Goal: Task Accomplishment & Management: Manage account settings

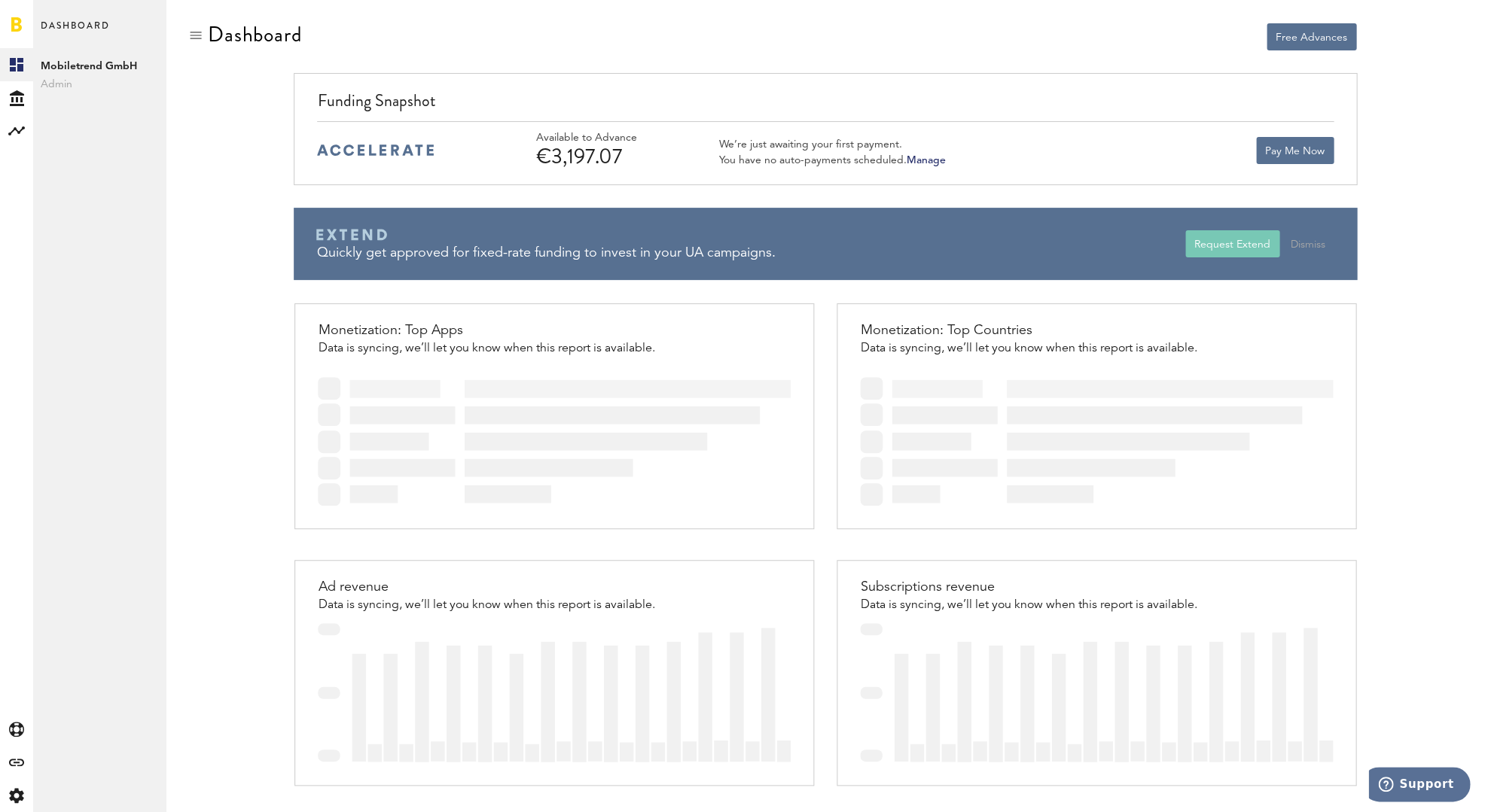
click at [927, 161] on link "Manage" at bounding box center [925, 161] width 40 height 11
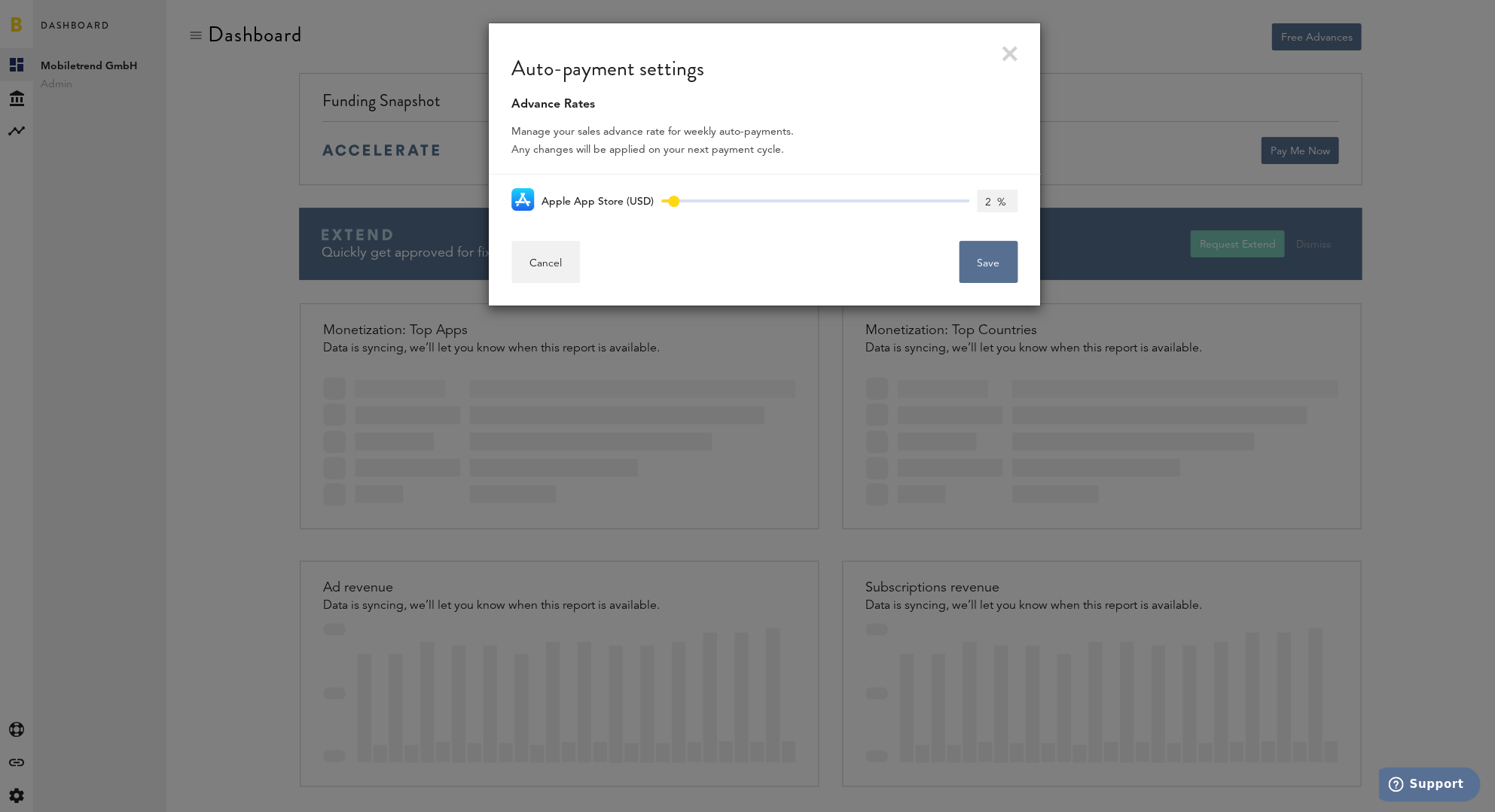
click at [671, 198] on span at bounding box center [673, 201] width 12 height 12
type input "1 %"
drag, startPoint x: 660, startPoint y: 199, endPoint x: 643, endPoint y: 199, distance: 17.0
click at [643, 199] on div "Apple App Store (USD) 0% 85% 0%" at bounding box center [764, 199] width 506 height 51
click at [700, 199] on span at bounding box center [815, 200] width 308 height 3
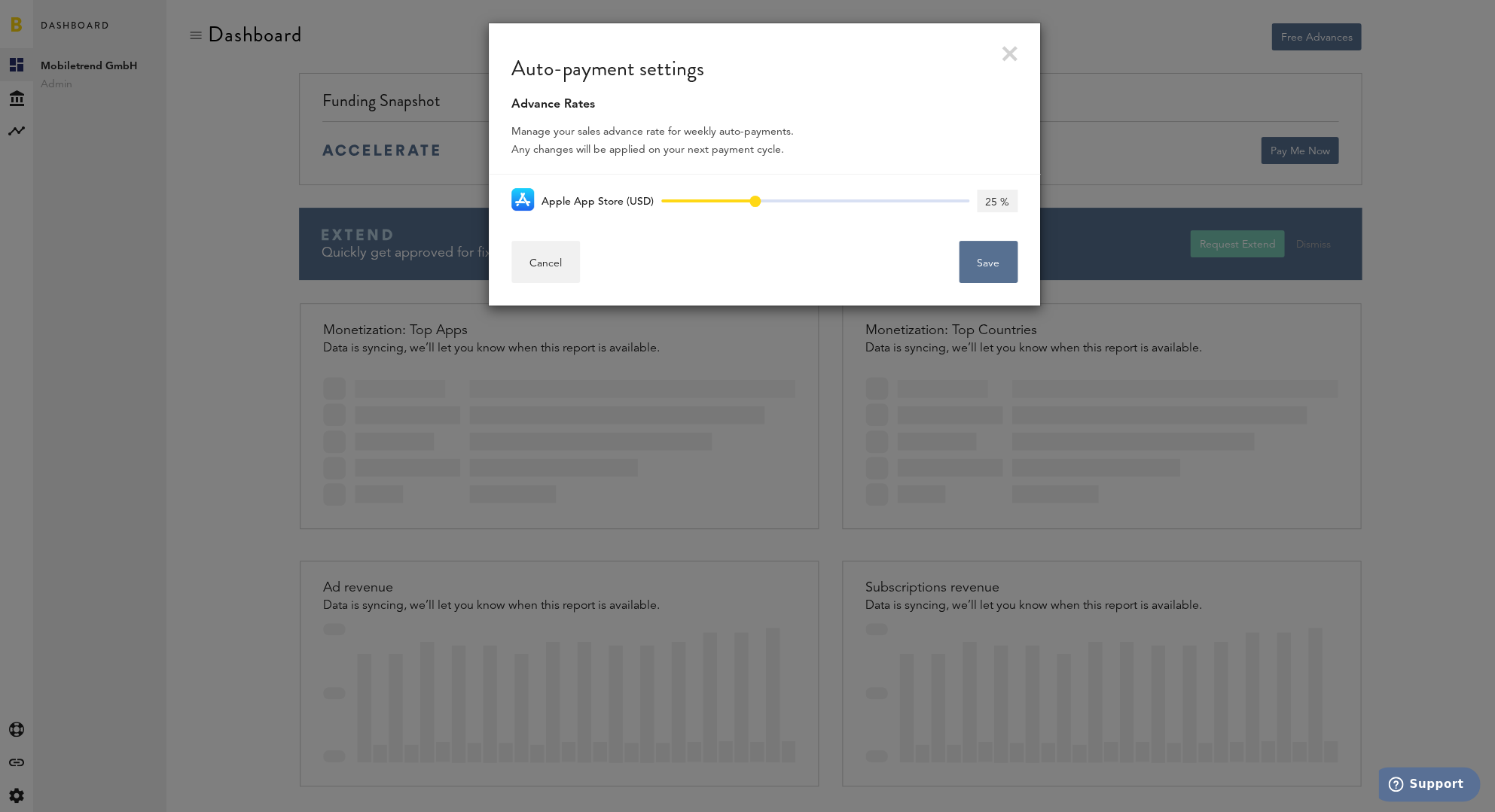
drag, startPoint x: 698, startPoint y: 198, endPoint x: 751, endPoint y: 196, distance: 53.0
click at [751, 196] on span at bounding box center [755, 201] width 12 height 12
type input "85 %"
drag, startPoint x: 753, startPoint y: 200, endPoint x: 949, endPoint y: 202, distance: 196.0
click at [1013, 193] on div "0% 85% 85% 85 %" at bounding box center [835, 200] width 364 height 36
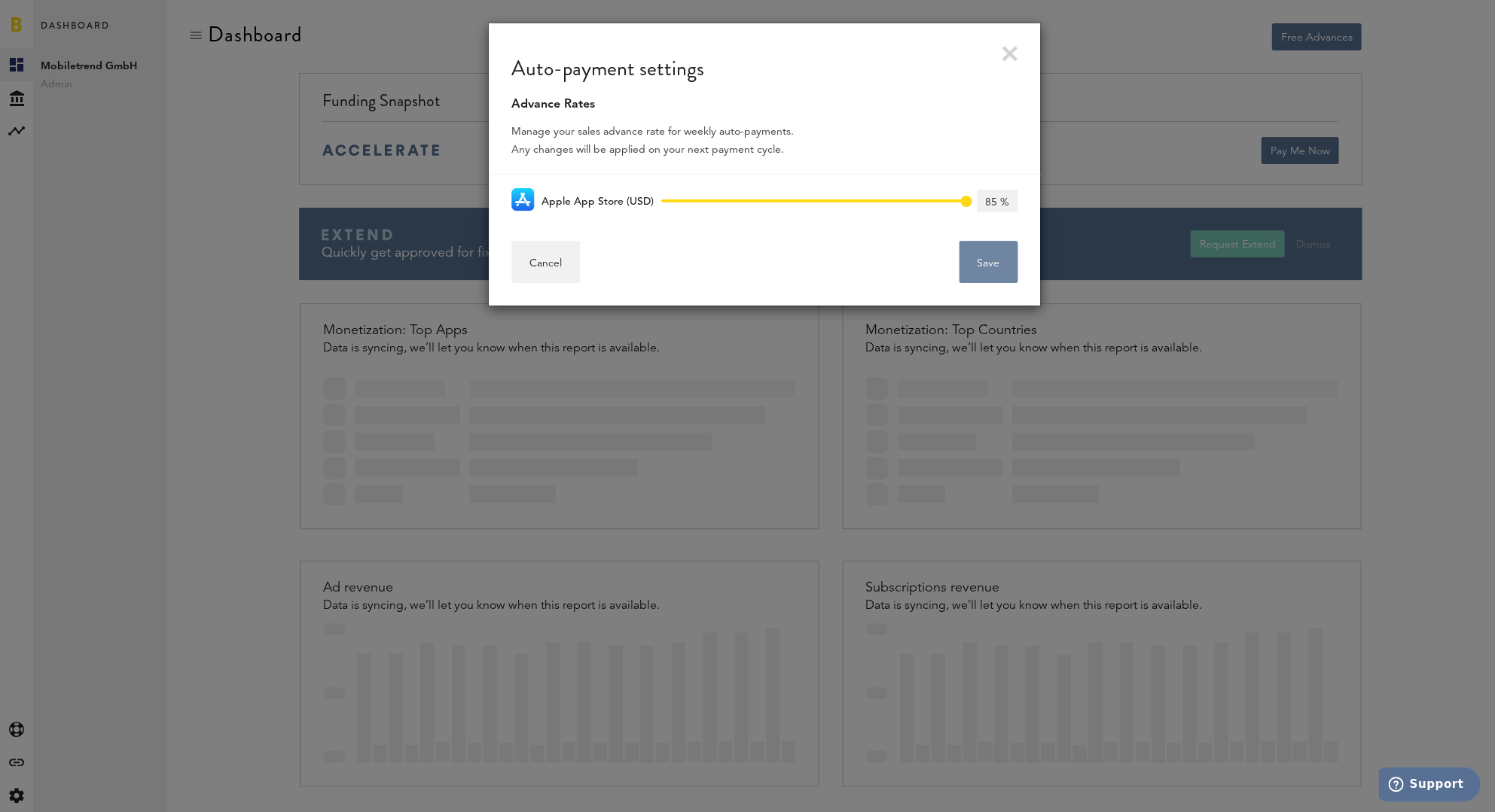
click at [977, 256] on button "Save" at bounding box center [987, 261] width 58 height 42
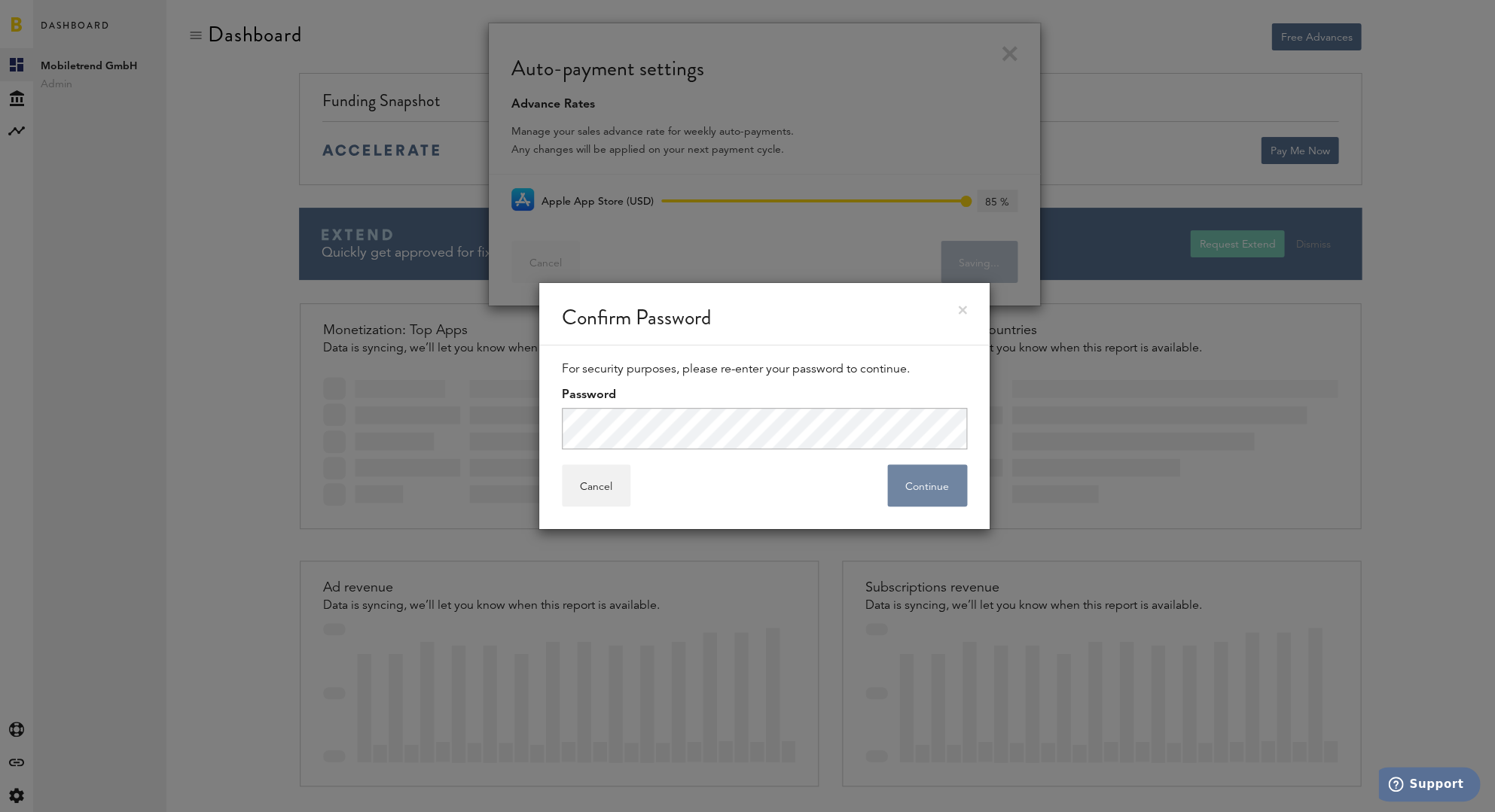
click at [942, 490] on button "Continue" at bounding box center [926, 485] width 80 height 42
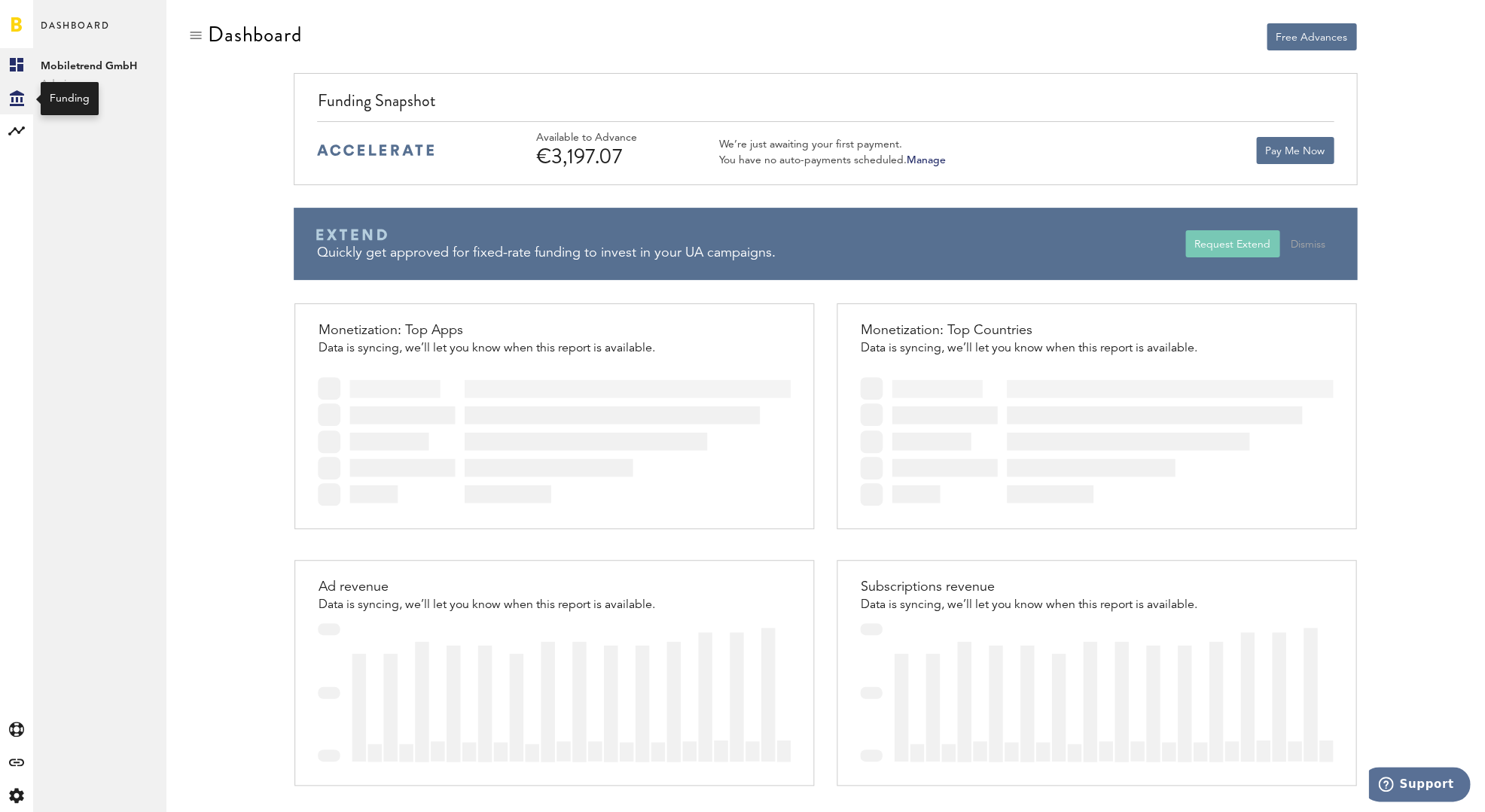
click at [15, 98] on icon "Created with Sketch." at bounding box center [17, 99] width 14 height 16
click at [71, 65] on link "Overview" at bounding box center [99, 65] width 132 height 33
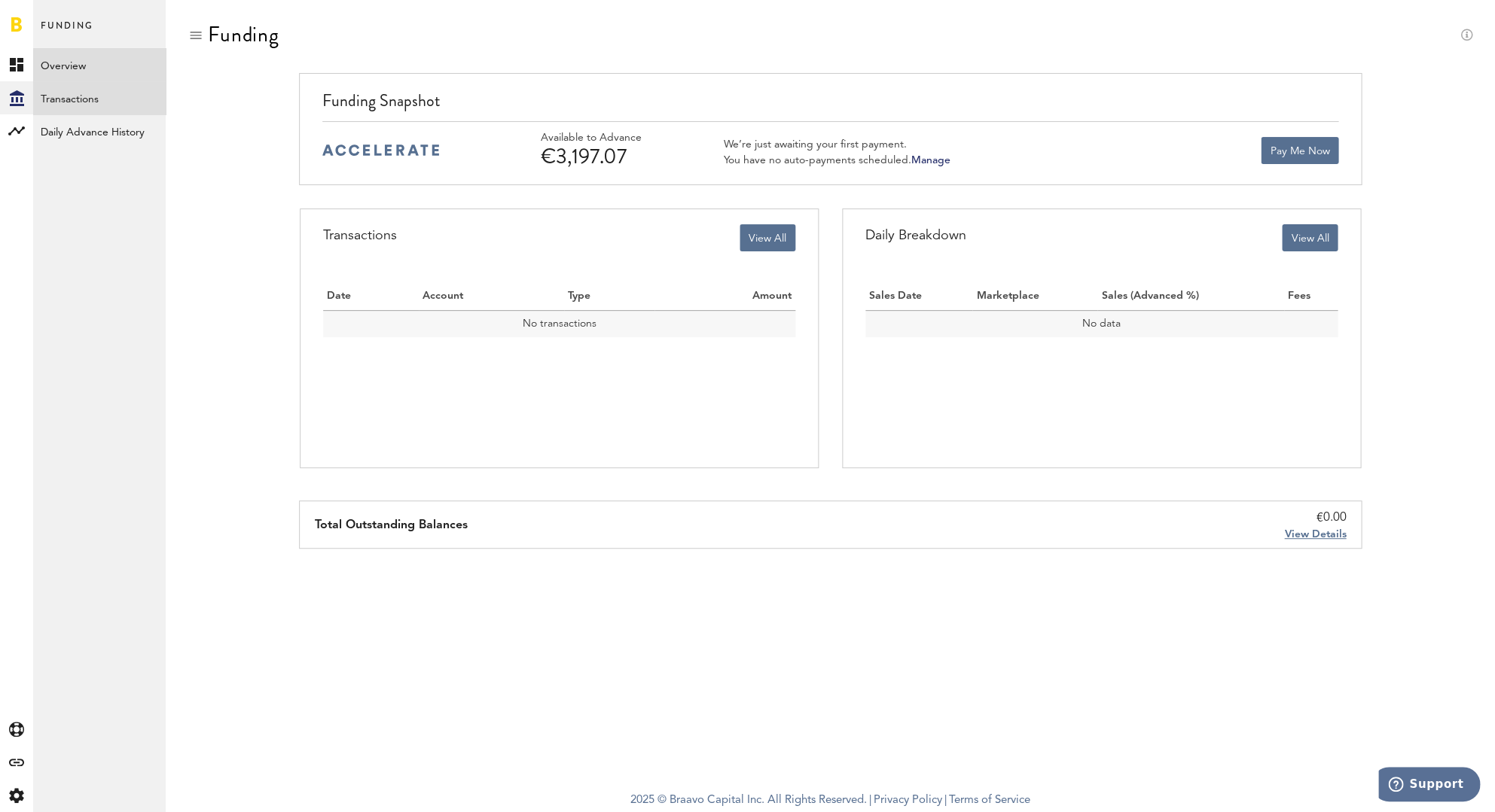
click at [106, 95] on link "Transactions" at bounding box center [99, 98] width 132 height 33
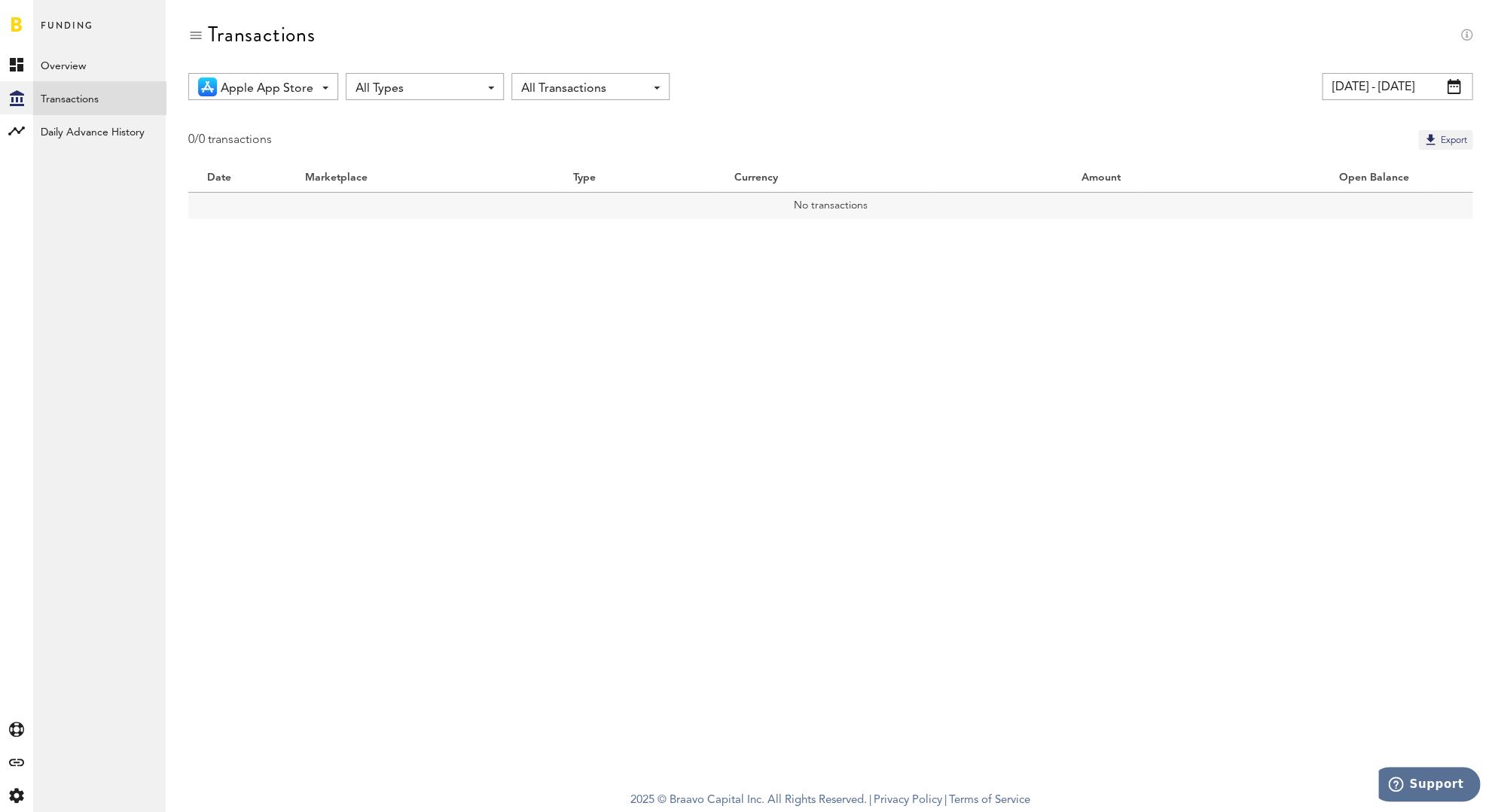
click at [562, 85] on span "All Transactions" at bounding box center [582, 89] width 123 height 25
click at [482, 87] on div "All Types All Types" at bounding box center [425, 86] width 158 height 27
click at [599, 86] on span "All Transactions" at bounding box center [582, 89] width 123 height 25
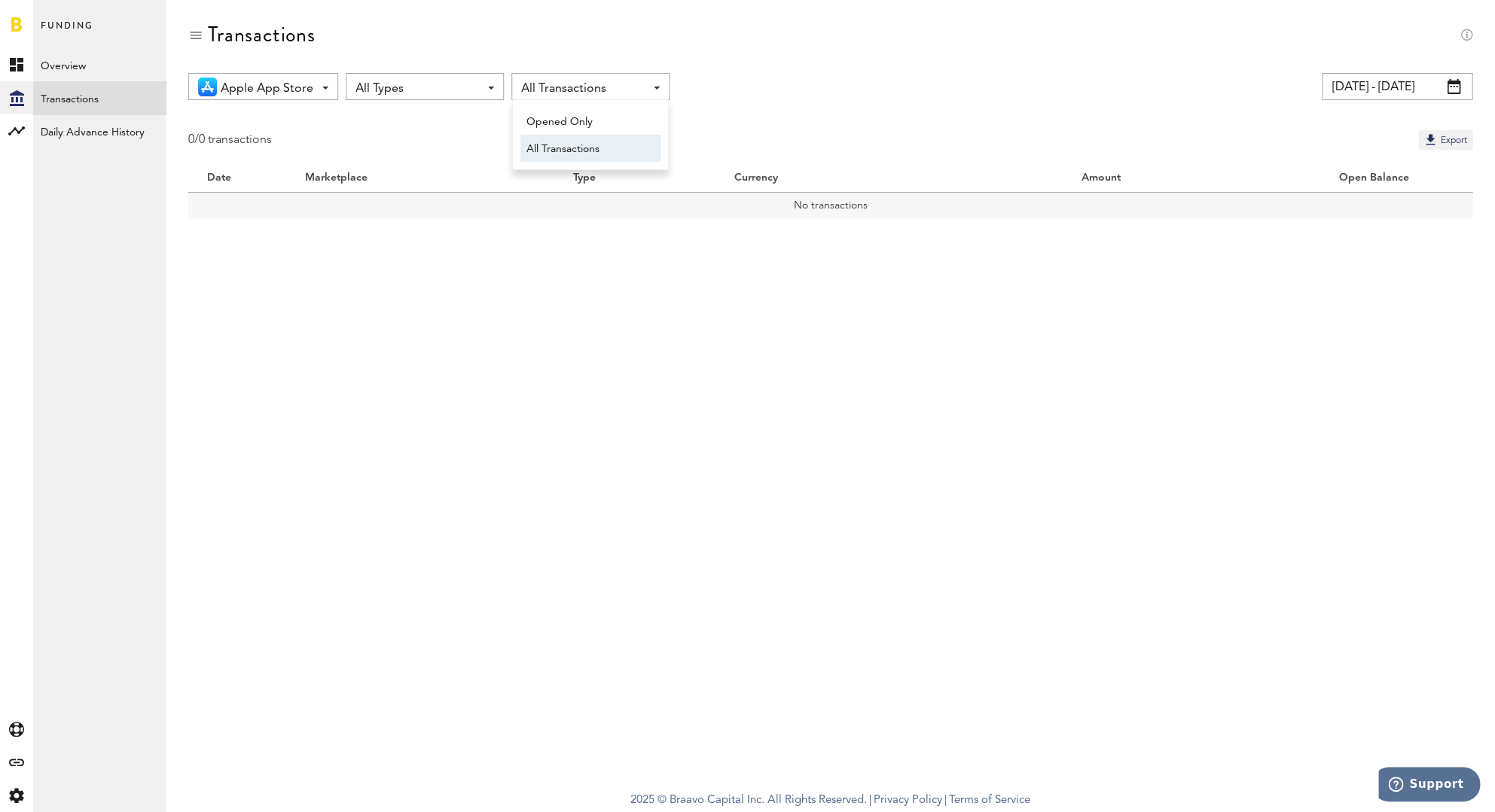
click at [599, 86] on span "All Transactions" at bounding box center [582, 89] width 123 height 25
click at [131, 137] on link "Daily Advance History" at bounding box center [99, 130] width 132 height 33
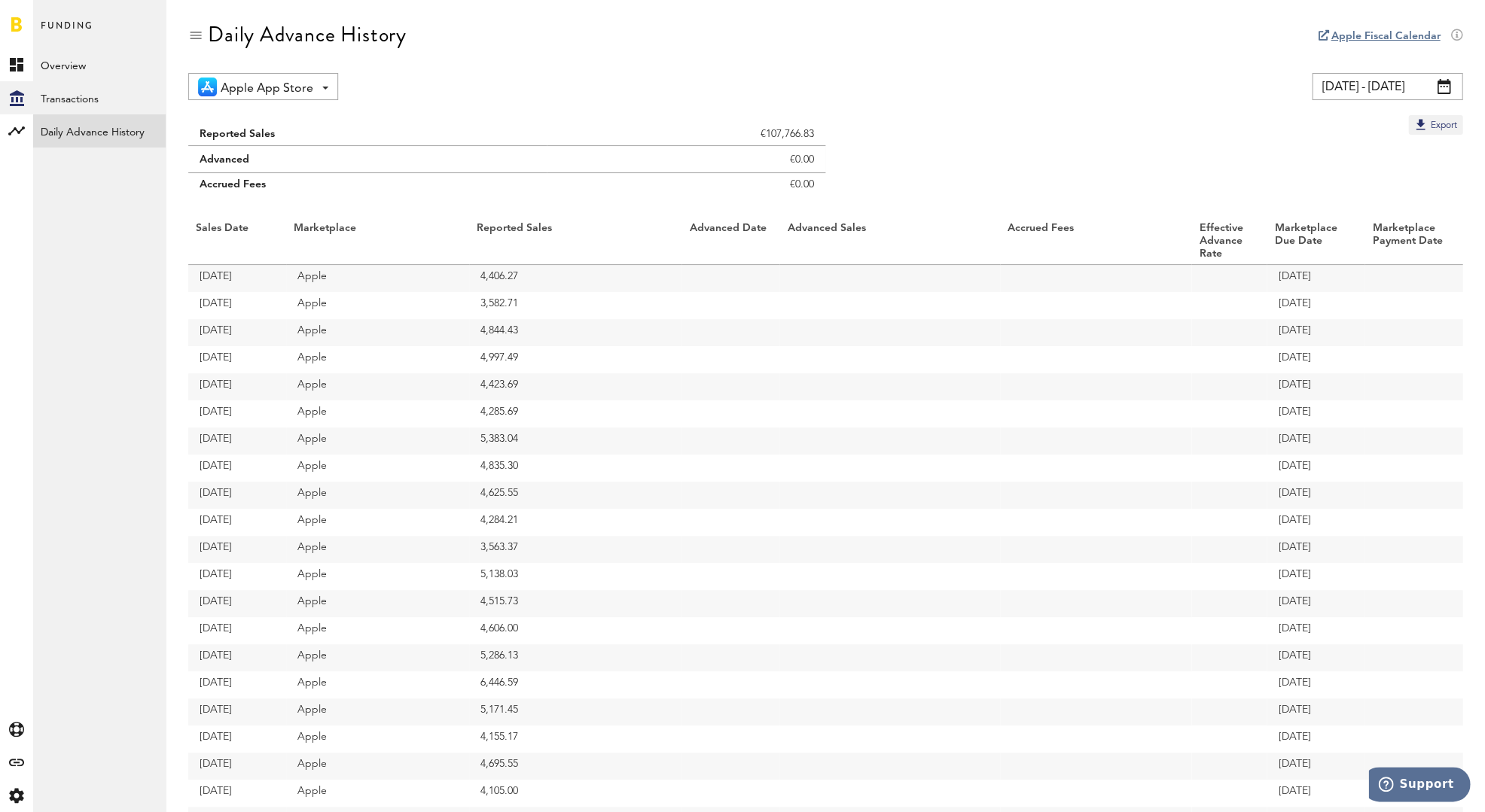
click at [328, 89] on div "Apple App Store All Marketplaces Apple App Store" at bounding box center [263, 86] width 150 height 27
click at [508, 93] on div "Apple App Store All Marketplaces Apple App Store 03.08.25 - 02.09.25 Last 30 da…" at bounding box center [826, 86] width 1274 height 27
click at [54, 73] on link "Overview" at bounding box center [99, 65] width 132 height 33
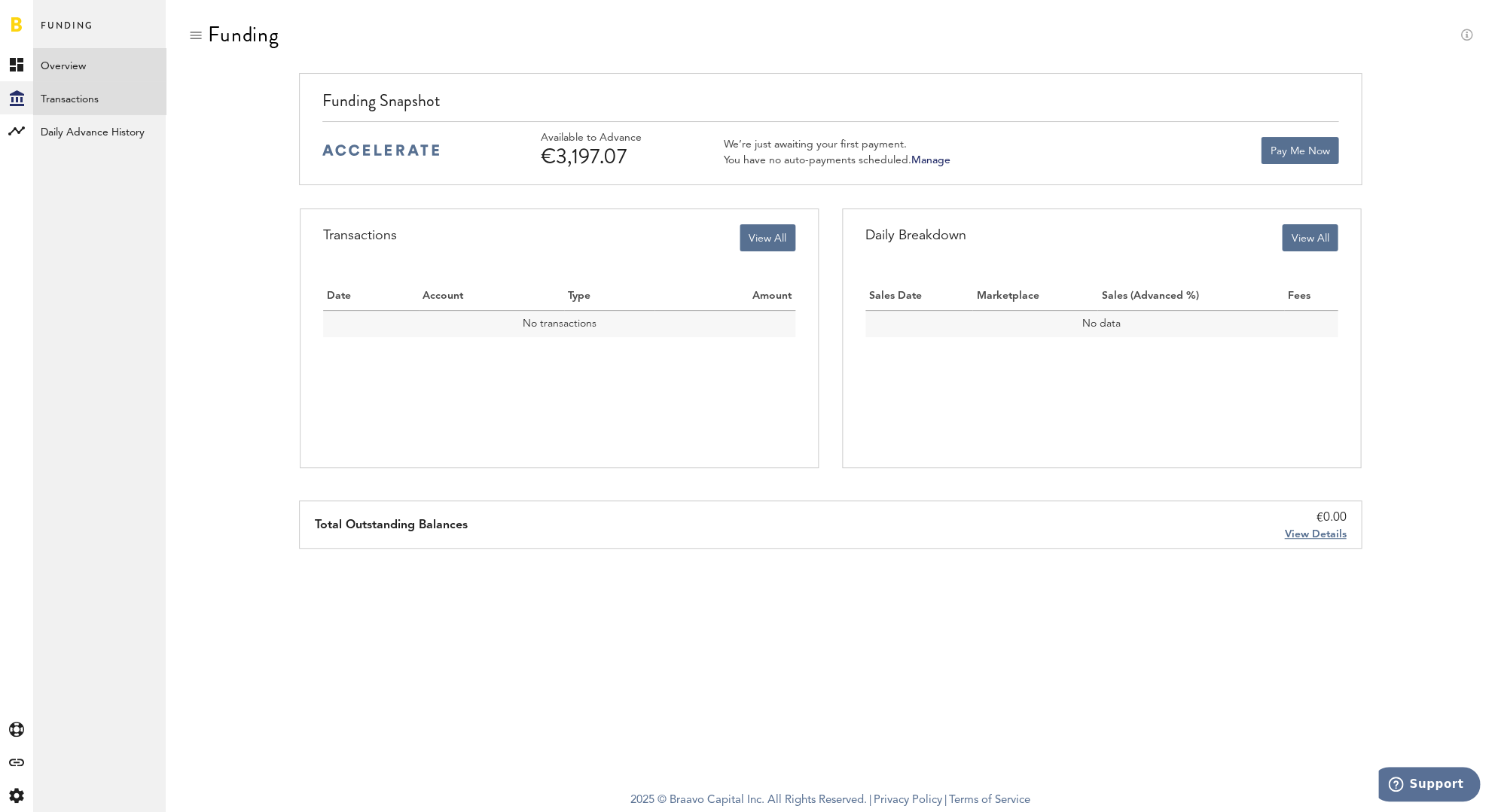
click at [61, 100] on link "Transactions" at bounding box center [99, 98] width 132 height 33
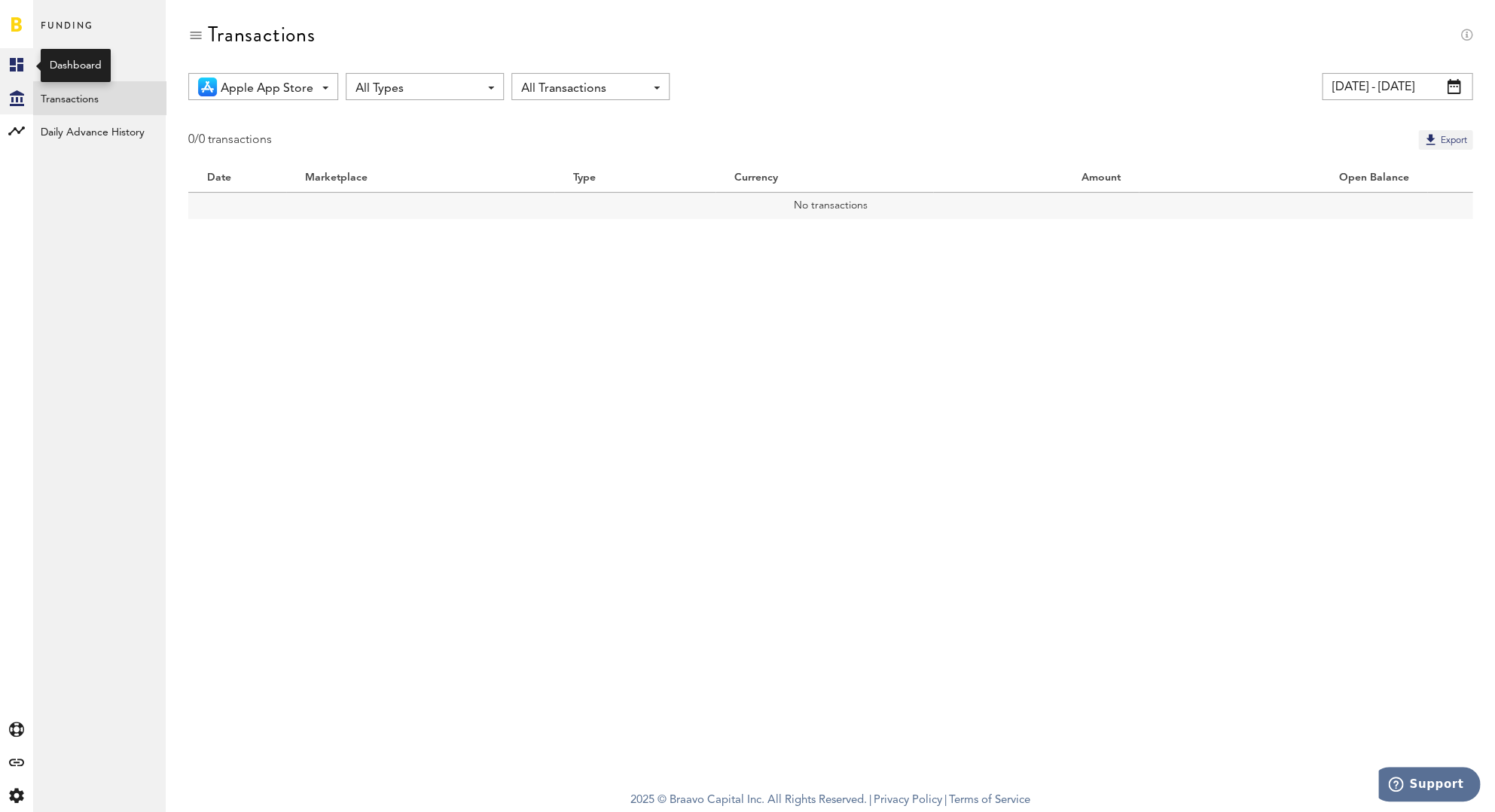
click at [15, 60] on icon at bounding box center [16, 65] width 13 height 13
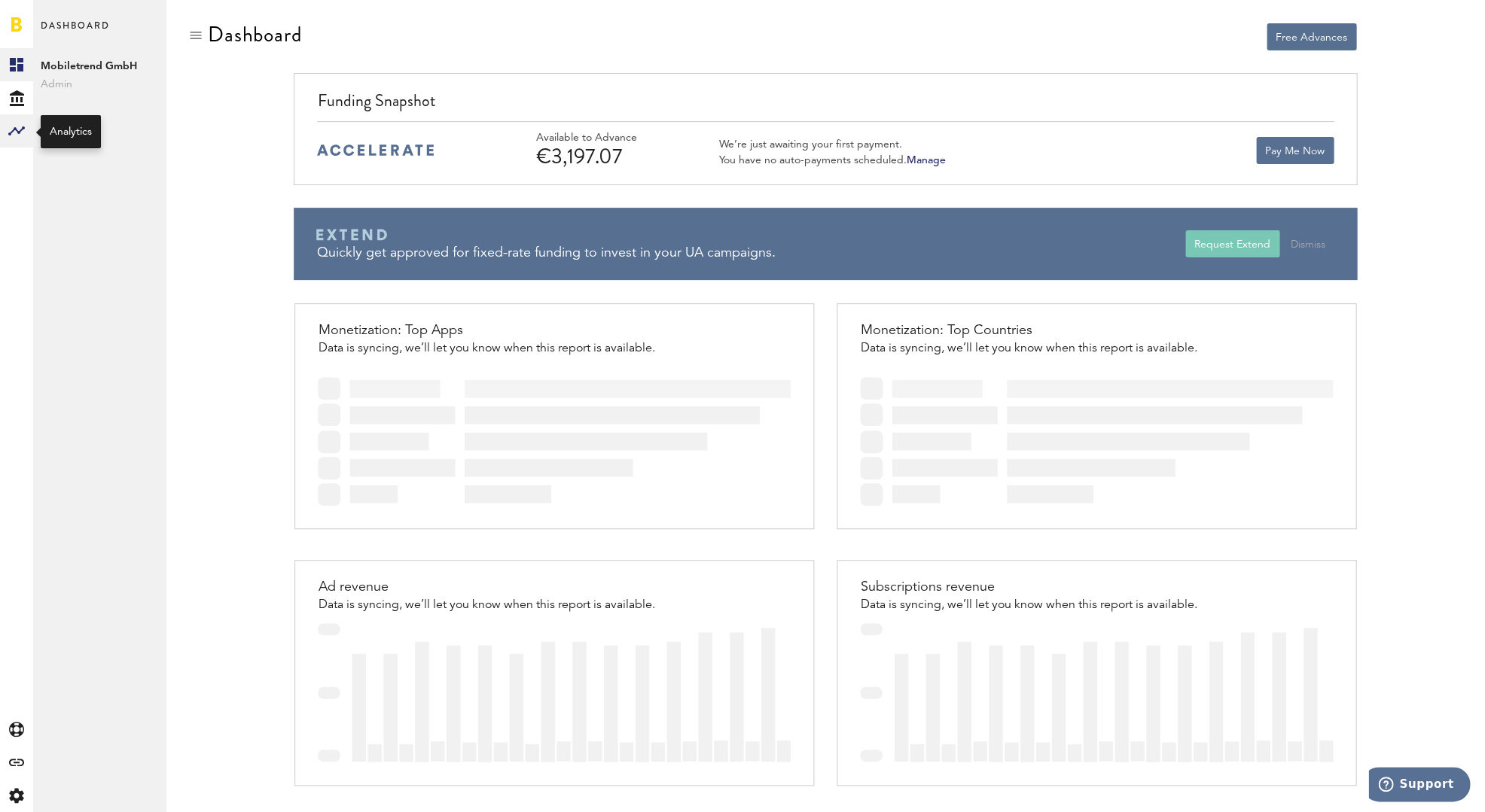
click at [20, 128] on rect at bounding box center [16, 131] width 18 height 18
click at [115, 66] on link "Monetization" at bounding box center [99, 65] width 132 height 33
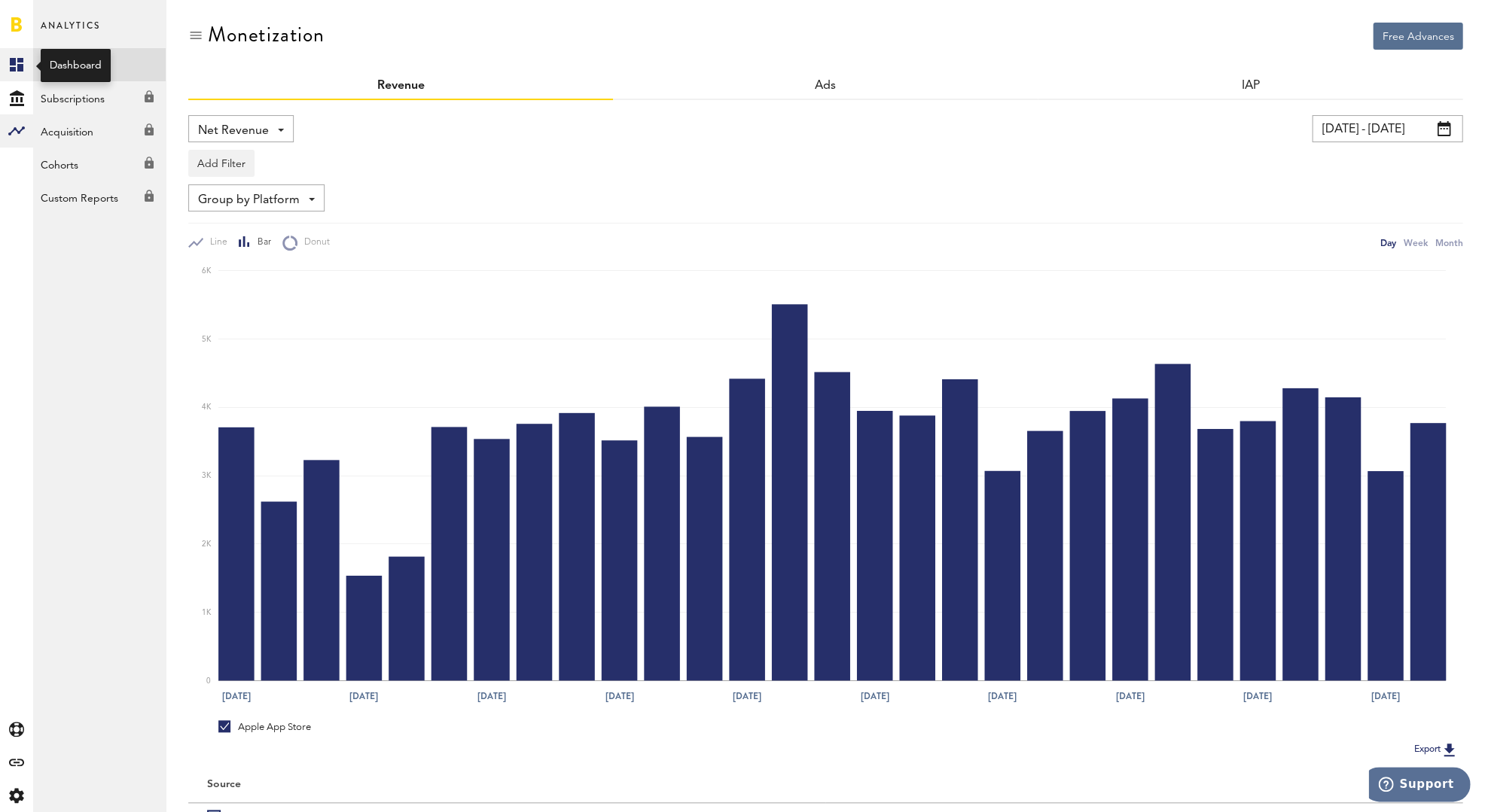
click at [15, 62] on icon at bounding box center [16, 65] width 13 height 13
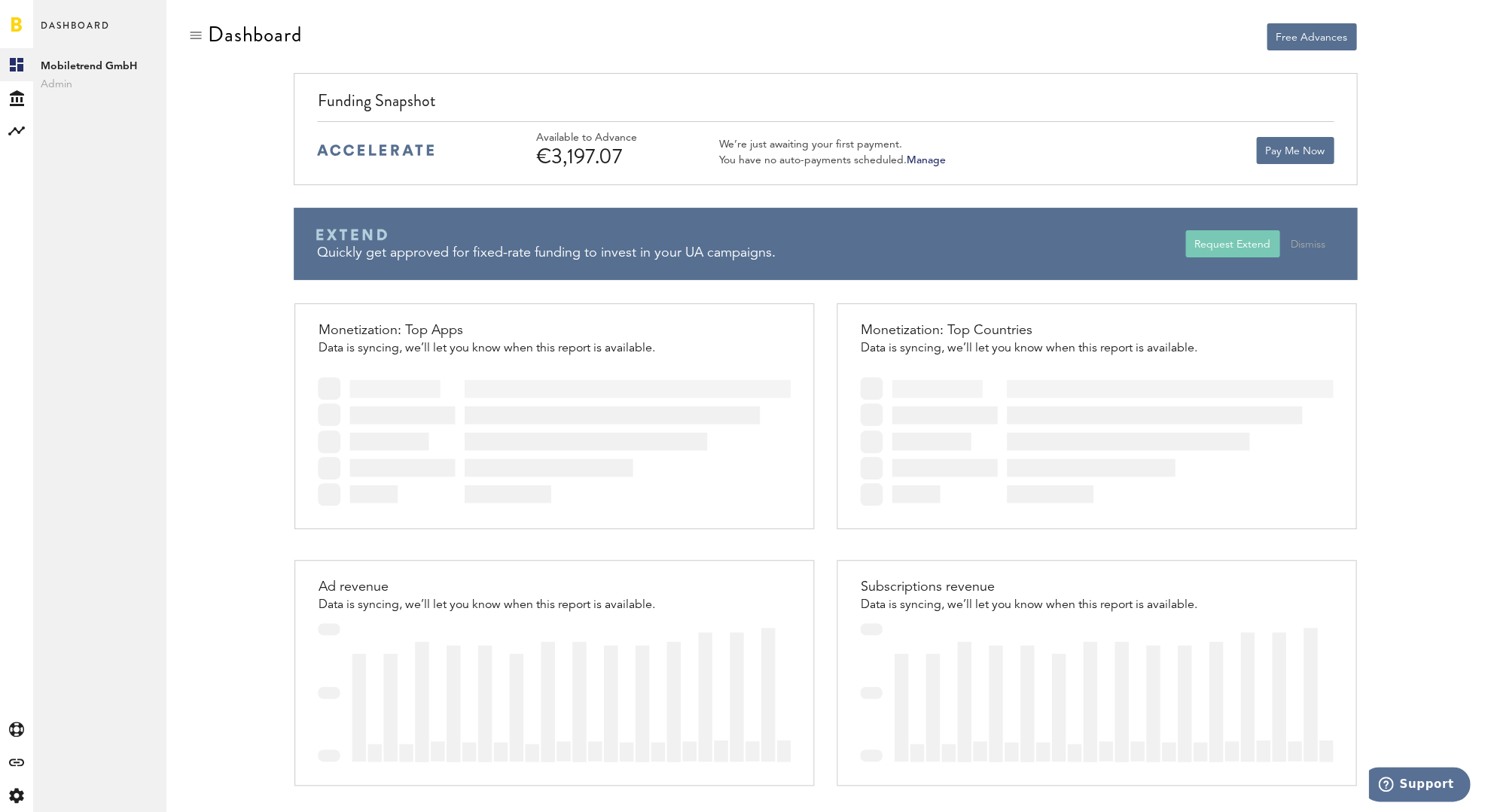
click at [19, 30] on link at bounding box center [17, 23] width 11 height 15
click at [11, 96] on icon at bounding box center [17, 99] width 14 height 16
click at [75, 105] on link "Transactions" at bounding box center [99, 98] width 132 height 33
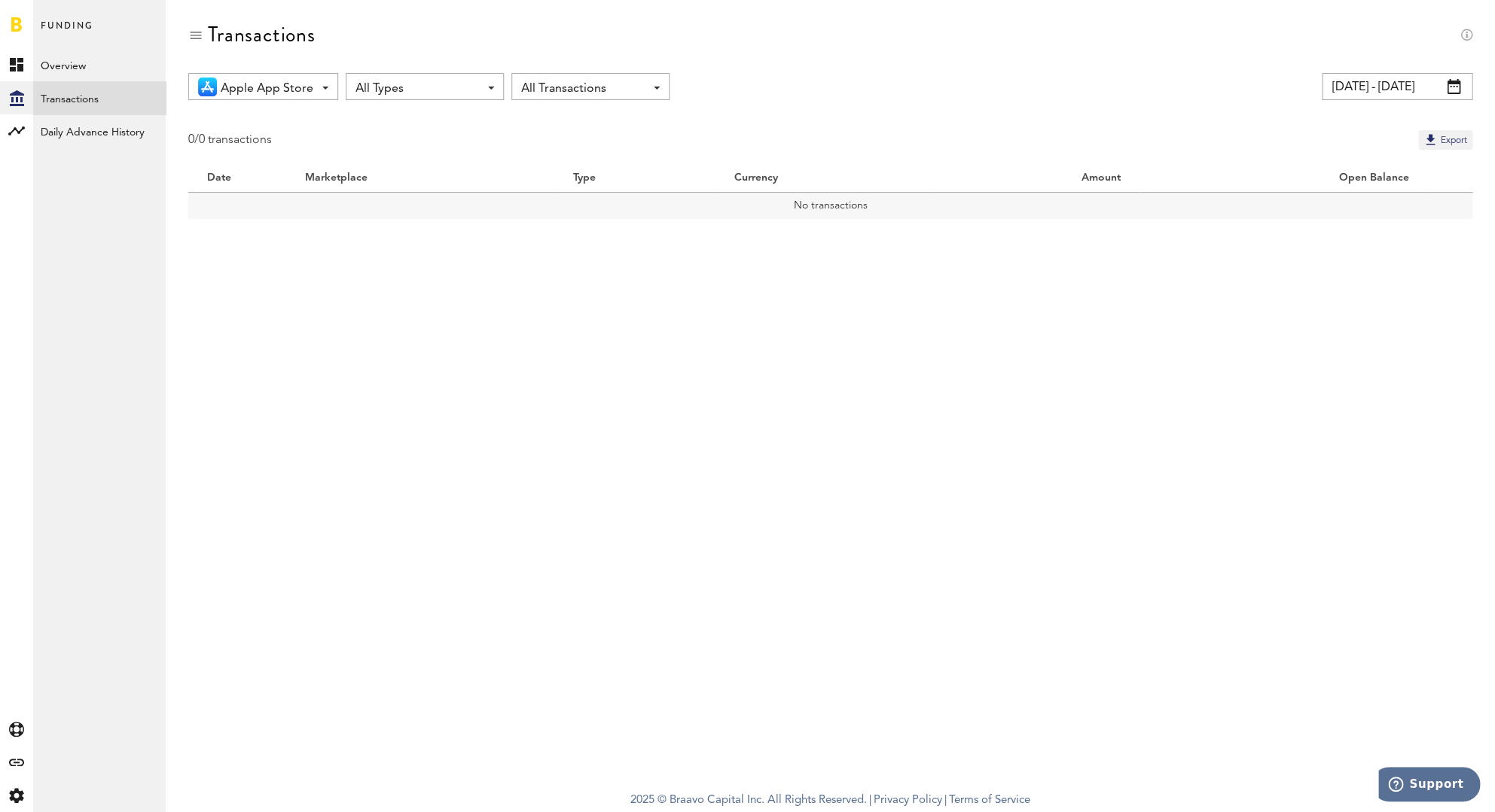
click at [540, 84] on span "All Transactions" at bounding box center [582, 89] width 123 height 25
click at [546, 120] on span "Opened Only" at bounding box center [590, 122] width 128 height 25
click at [566, 86] on span "Opened Only" at bounding box center [582, 89] width 123 height 25
click at [561, 145] on span "All Transactions" at bounding box center [590, 149] width 128 height 25
click at [476, 89] on span "All Types" at bounding box center [417, 89] width 123 height 25
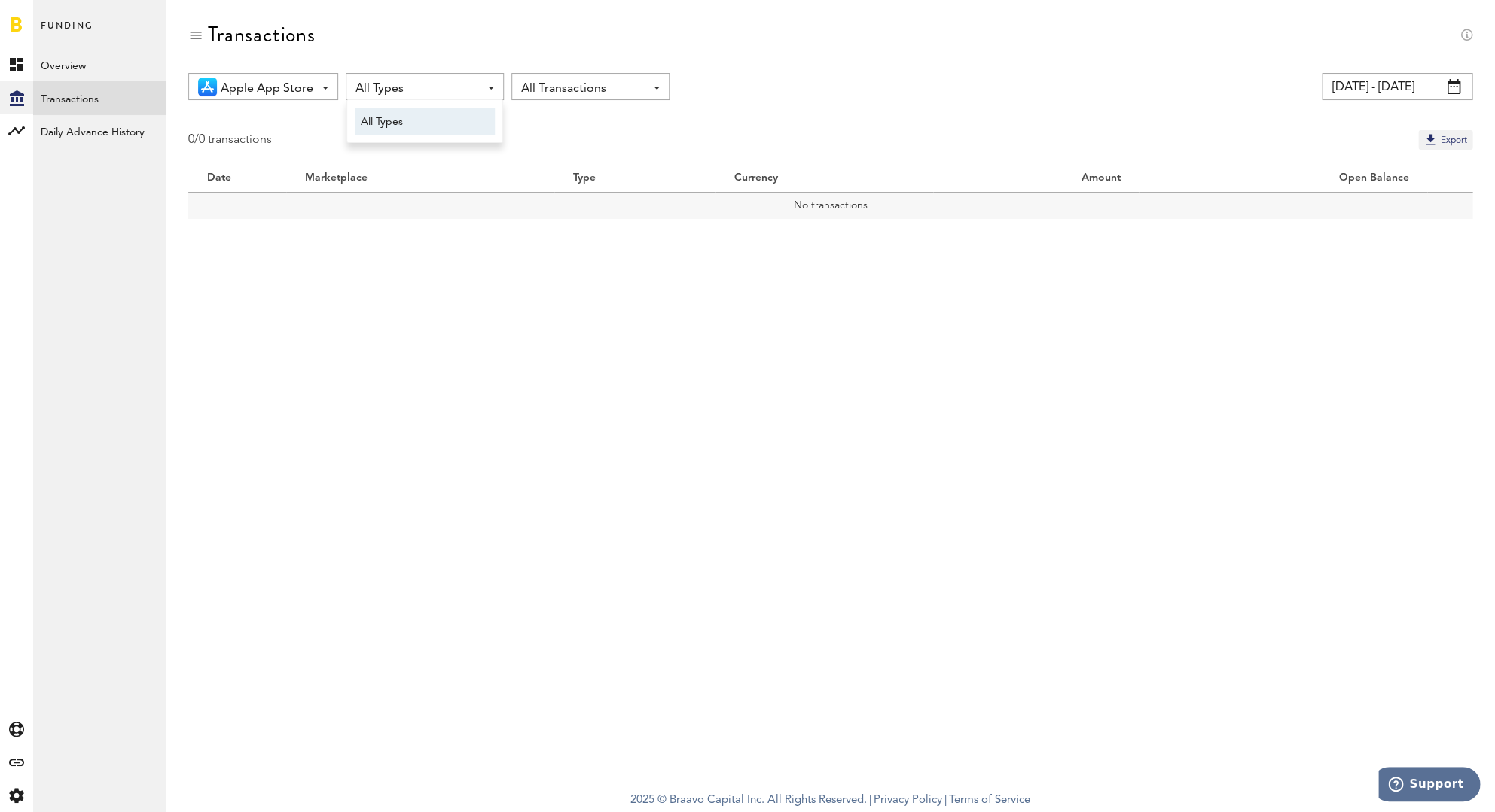
click at [476, 89] on span "All Types" at bounding box center [417, 89] width 123 height 25
click at [518, 158] on div "Apple App Store All Marketplaces Apple App Store All Types All Types All Transa…" at bounding box center [829, 157] width 1329 height 169
click at [77, 128] on link "Daily Advance History" at bounding box center [99, 130] width 132 height 33
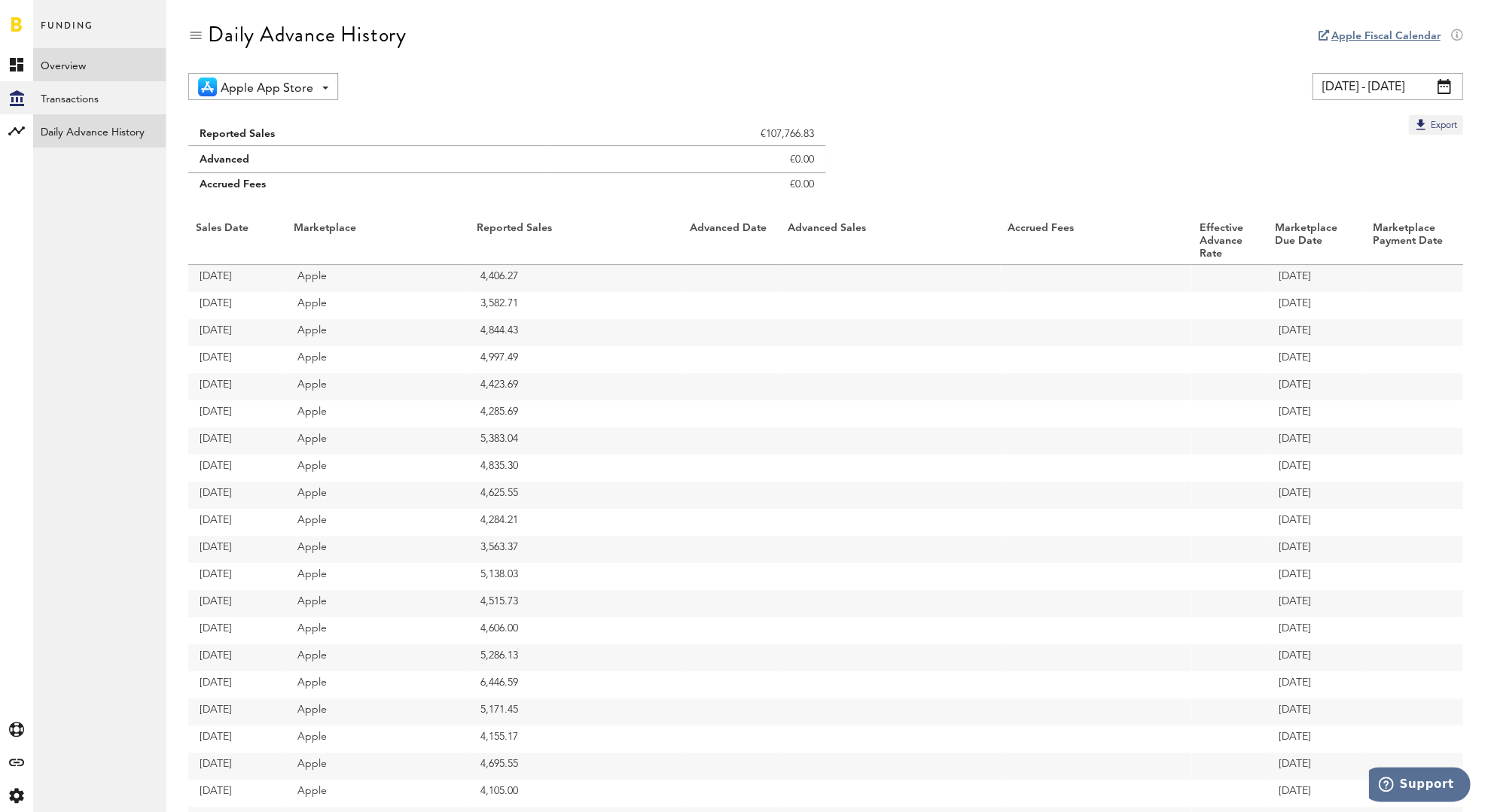
click at [93, 65] on link "Overview" at bounding box center [99, 65] width 132 height 33
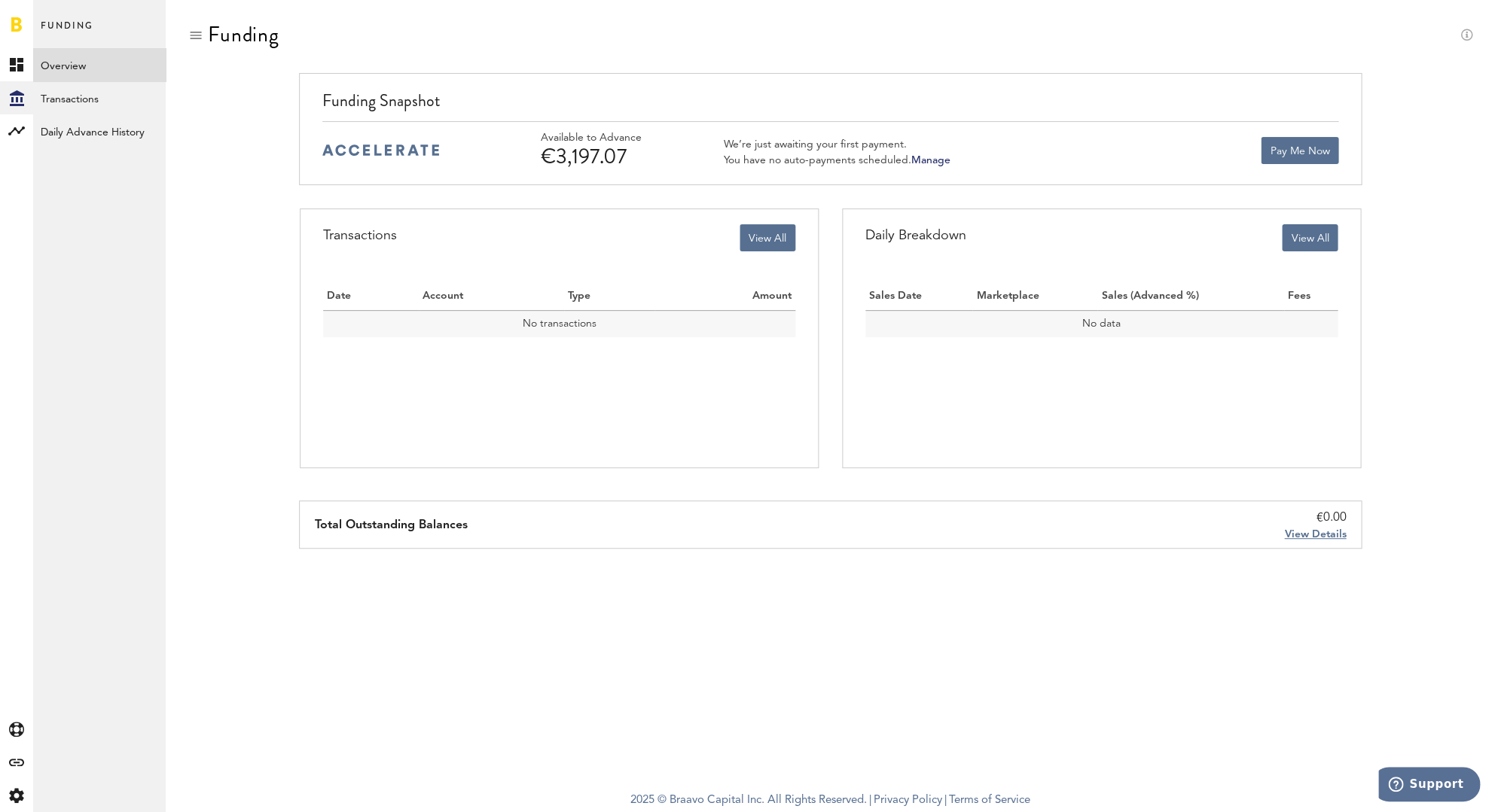
click at [1310, 529] on span "View Details" at bounding box center [1314, 534] width 62 height 11
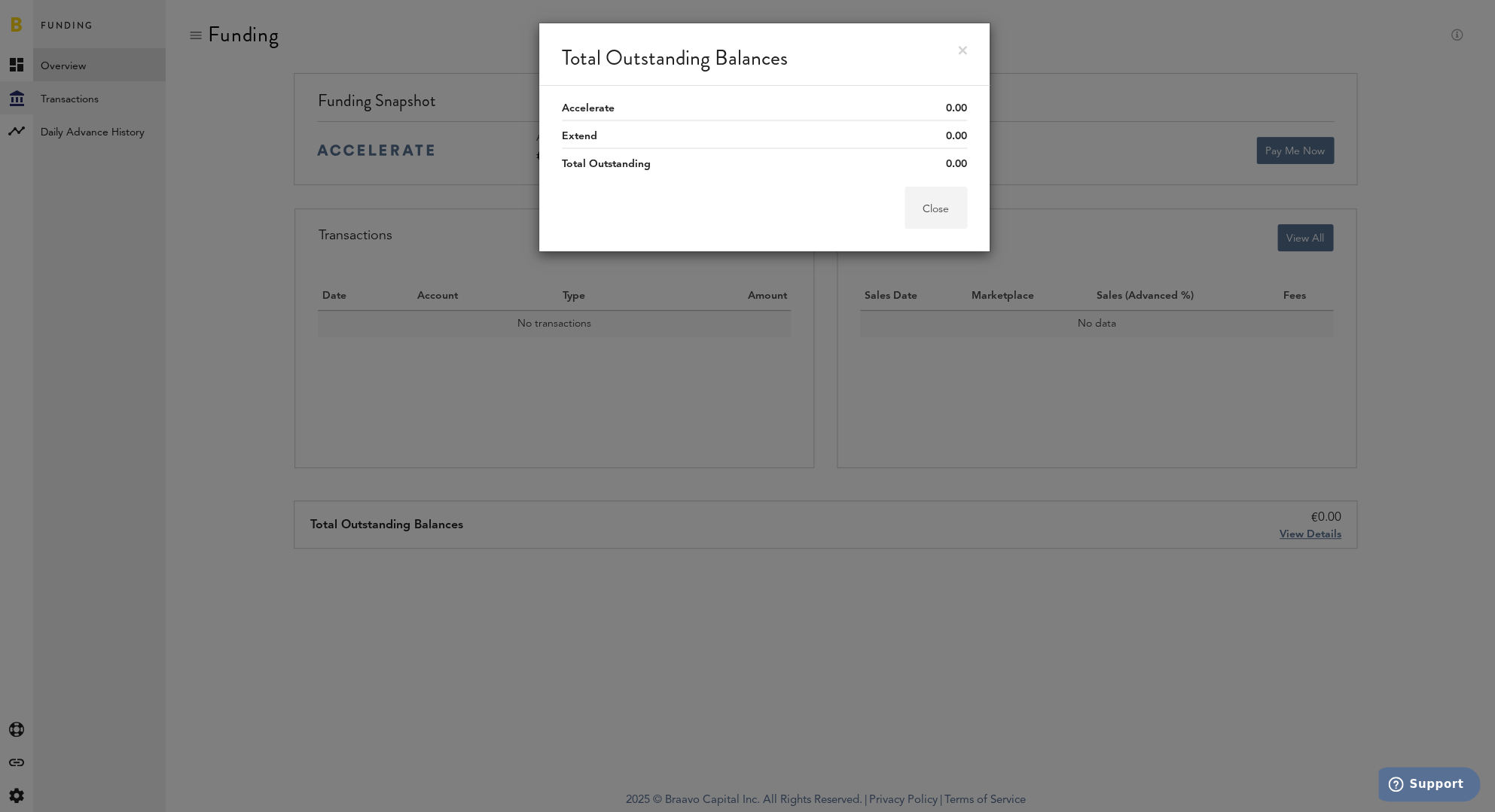
click at [943, 208] on button "Close" at bounding box center [936, 207] width 63 height 42
